Goal: Task Accomplishment & Management: Complete application form

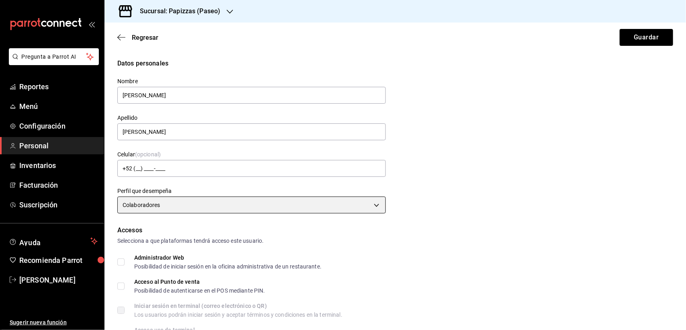
scroll to position [151, 0]
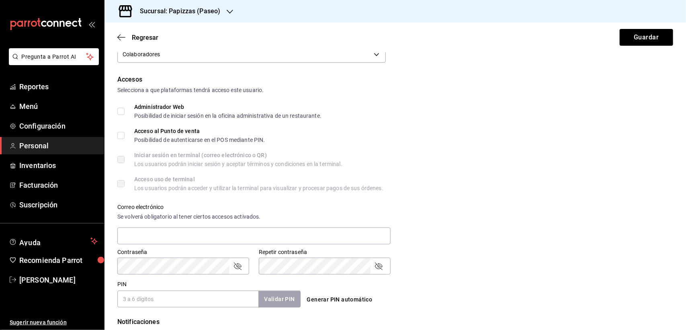
click at [135, 232] on div "Accesos Selecciona a que plataformas tendrá acceso este usuario. Administrador …" at bounding box center [395, 191] width 556 height 233
click at [123, 139] on label "Acceso al Punto de venta Posibilidad de autenticarse en el POS mediante PIN." at bounding box center [191, 135] width 148 height 14
click at [123, 139] on input "Acceso al Punto de venta Posibilidad de autenticarse en el POS mediante PIN." at bounding box center [120, 135] width 7 height 7
click at [121, 137] on input "Acceso al Punto de venta Posibilidad de autenticarse en el POS mediante PIN." at bounding box center [120, 135] width 7 height 7
click at [121, 135] on input "Acceso al Punto de venta Posibilidad de autenticarse en el POS mediante PIN." at bounding box center [120, 135] width 7 height 7
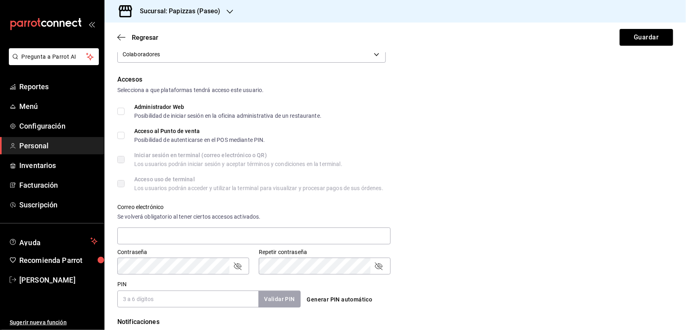
checkbox input "true"
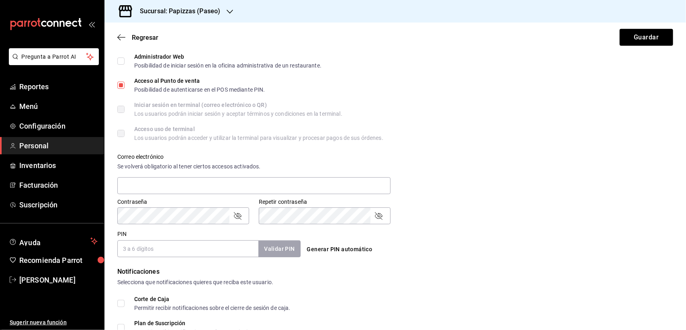
click at [317, 248] on button "Generar PIN automático" at bounding box center [340, 249] width 72 height 15
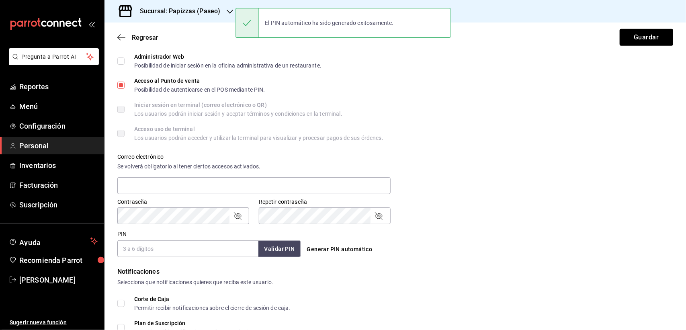
type input "9286"
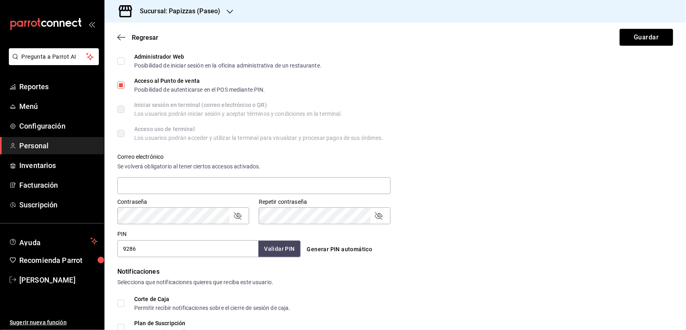
scroll to position [288, 0]
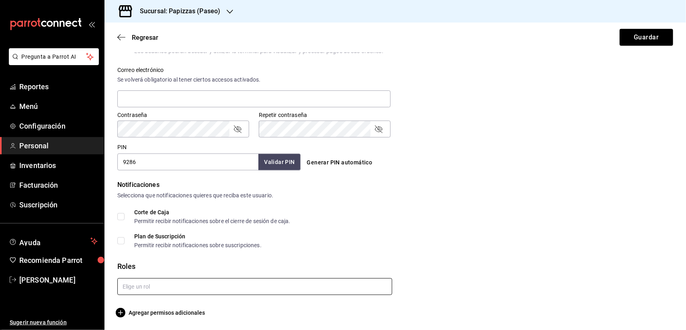
click at [217, 282] on input "text" at bounding box center [254, 286] width 275 height 17
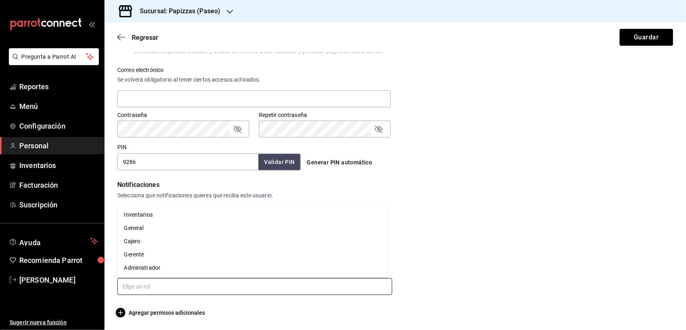
click at [146, 230] on li "General" at bounding box center [253, 227] width 271 height 13
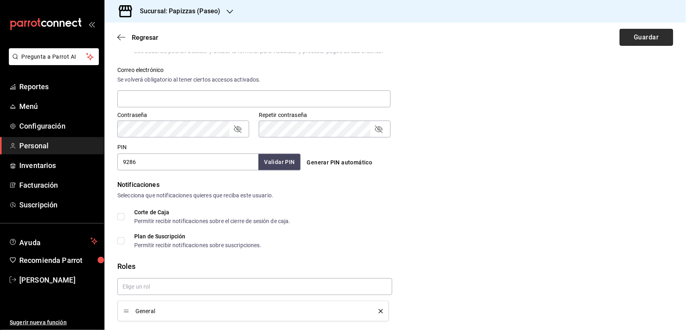
click at [646, 41] on button "Guardar" at bounding box center [646, 37] width 53 height 17
click at [638, 35] on div "Regresar Guardar" at bounding box center [396, 38] width 582 height 30
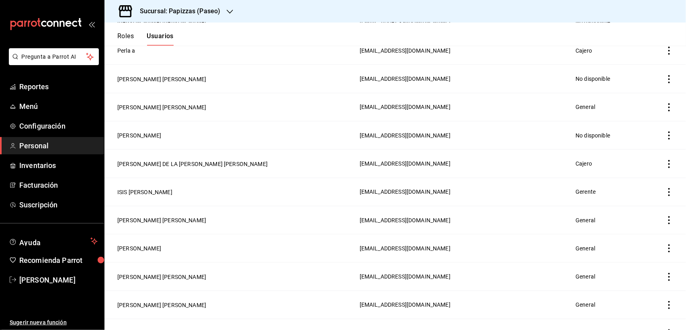
scroll to position [316, 0]
